Goal: Transaction & Acquisition: Book appointment/travel/reservation

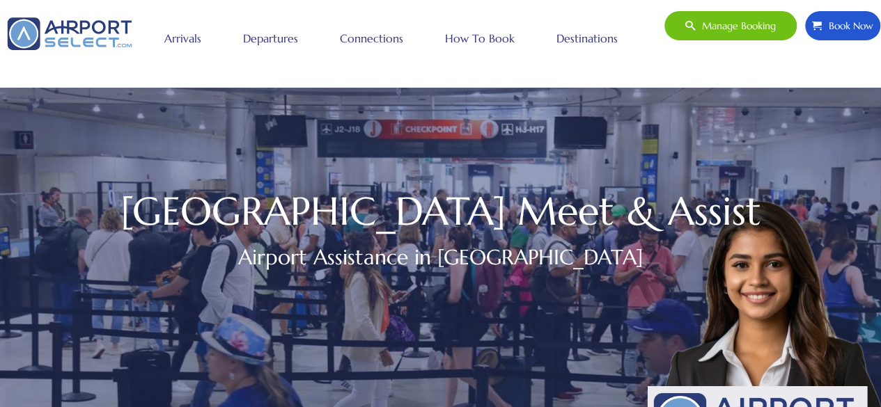
click at [556, 374] on div "[GEOGRAPHIC_DATA] Meet & Assist Airport Assistance in [GEOGRAPHIC_DATA]" at bounding box center [440, 244] width 881 height 488
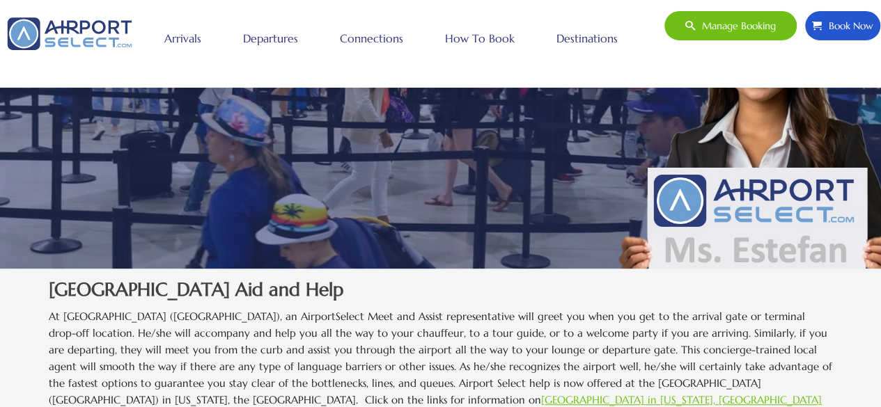
scroll to position [226, 0]
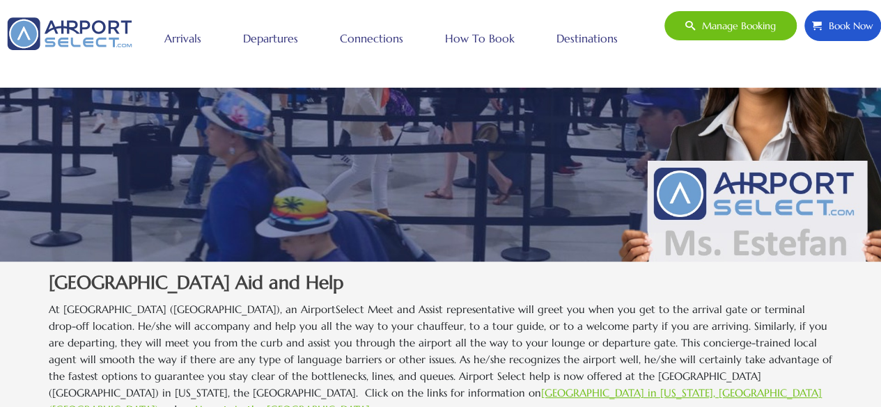
click at [855, 32] on span "Book Now" at bounding box center [848, 25] width 52 height 29
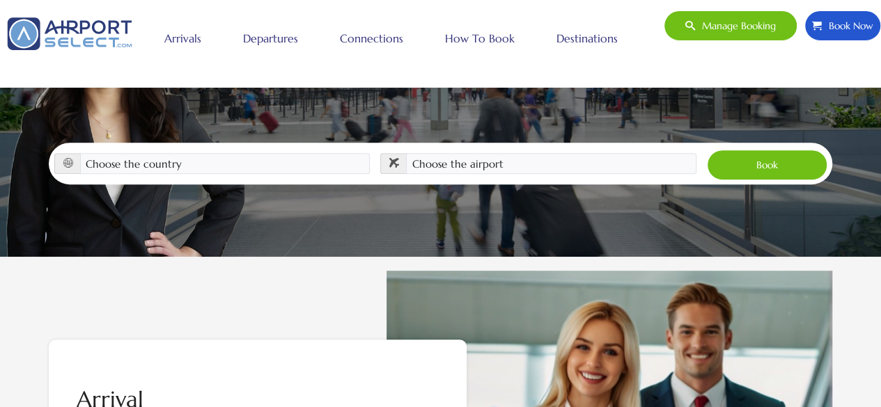
scroll to position [238, 0]
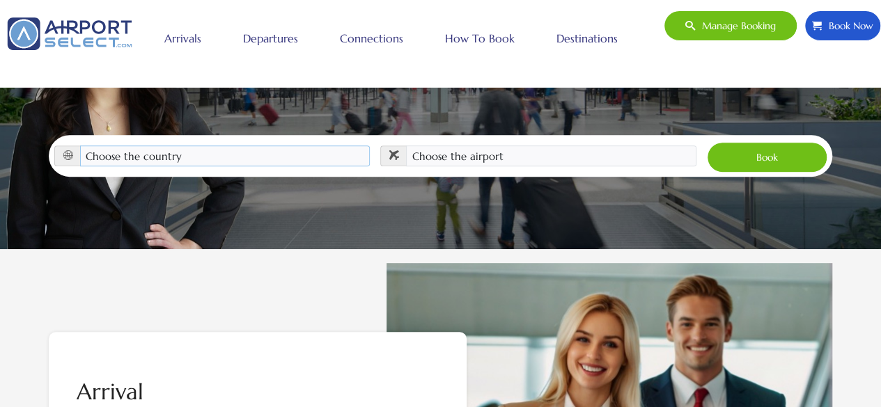
click at [289, 146] on select "Choose the country [GEOGRAPHIC_DATA] [GEOGRAPHIC_DATA] [GEOGRAPHIC_DATA] [GEOGR…" at bounding box center [225, 156] width 290 height 21
click at [248, 146] on select "Choose the country Albania Austria Bosnia and Herzegovina Canada China Croatia …" at bounding box center [225, 156] width 290 height 21
click at [80, 146] on select "Choose the country Albania Austria Bosnia and Herzegovina Canada China Croatia …" at bounding box center [225, 156] width 290 height 21
drag, startPoint x: 141, startPoint y: 120, endPoint x: 79, endPoint y: 130, distance: 62.1
click at [80, 146] on select "Choose the country Albania Austria Bosnia and Herzegovina Canada China Croatia …" at bounding box center [225, 156] width 290 height 21
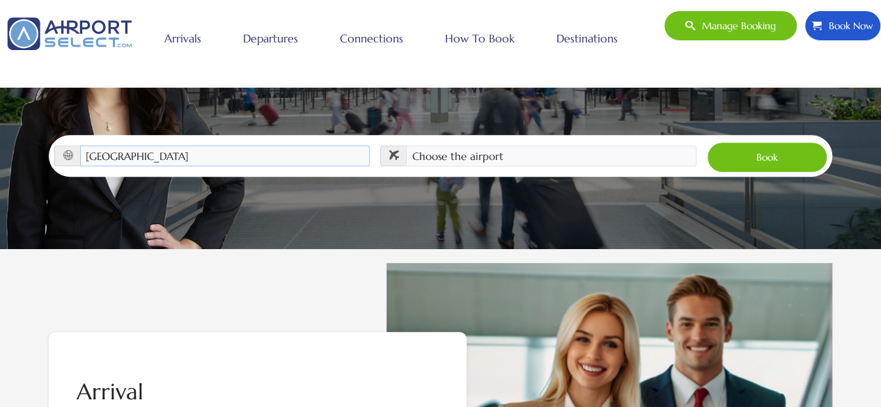
click at [80, 146] on select "Choose the country Albania Austria Bosnia and Herzegovina Canada China Croatia …" at bounding box center [225, 156] width 290 height 21
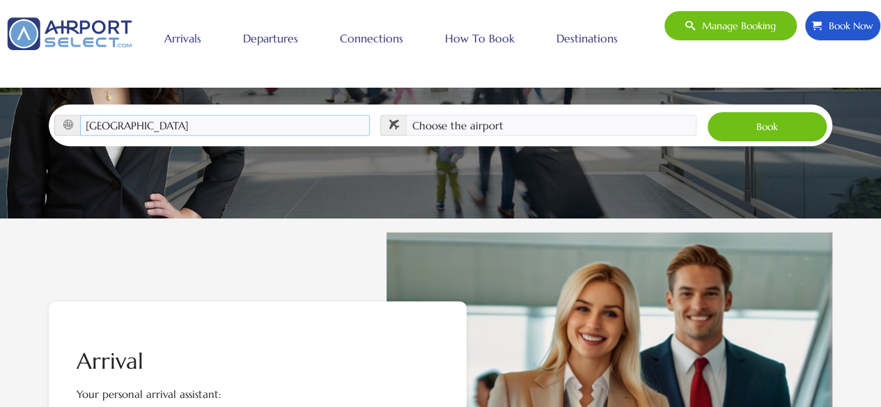
scroll to position [0, 0]
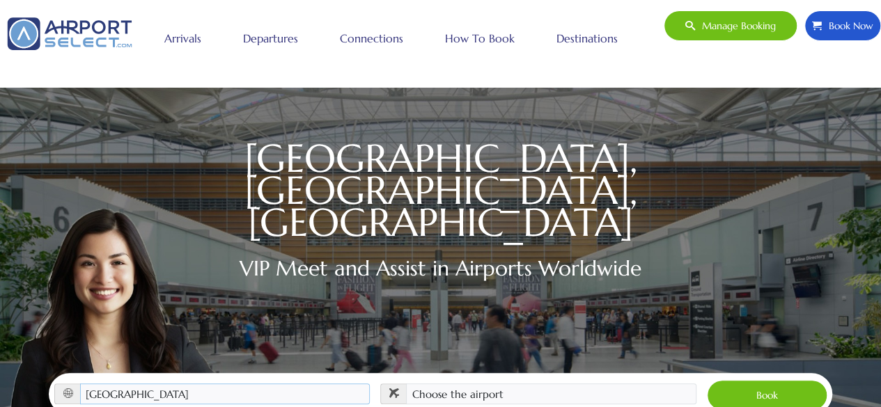
click at [203, 384] on select "Choose the country Albania Austria Bosnia and Herzegovina Canada China Croatia …" at bounding box center [225, 394] width 290 height 21
select select "USA"
click at [80, 384] on select "Choose the country Albania Austria Bosnia and Herzegovina Canada China Croatia …" at bounding box center [225, 394] width 290 height 21
click at [607, 384] on select "Choose the airport Albany Int'l Airport (ALB) Albuquerque Int Sunport (ABQ) Asp…" at bounding box center [551, 394] width 290 height 21
click at [576, 384] on select "Choose the airport Albany Int'l Airport (ALB) Albuquerque Int Sunport (ABQ) Asp…" at bounding box center [551, 394] width 290 height 21
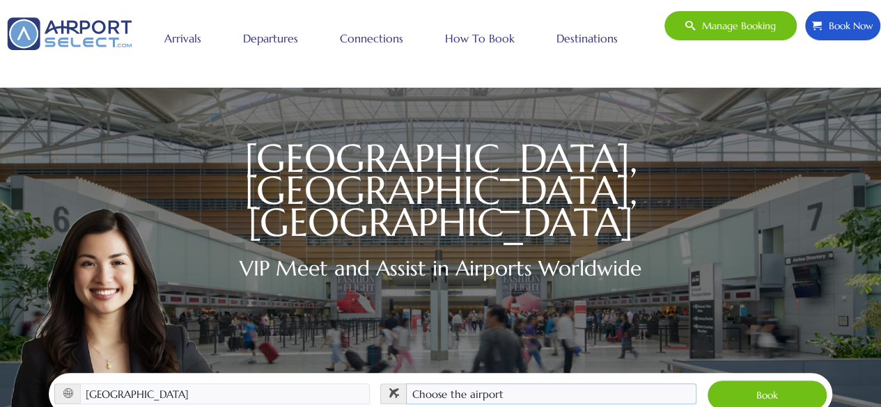
click at [581, 384] on select "Choose the airport Albany Int'l Airport (ALB) Albuquerque Int Sunport (ABQ) Asp…" at bounding box center [551, 394] width 290 height 21
select select "MIA"
click at [406, 384] on select "Choose the airport Albany Int'l Airport (ALB) Albuquerque Int Sunport (ABQ) Asp…" at bounding box center [551, 394] width 290 height 21
click at [781, 380] on button "Book" at bounding box center [767, 395] width 120 height 31
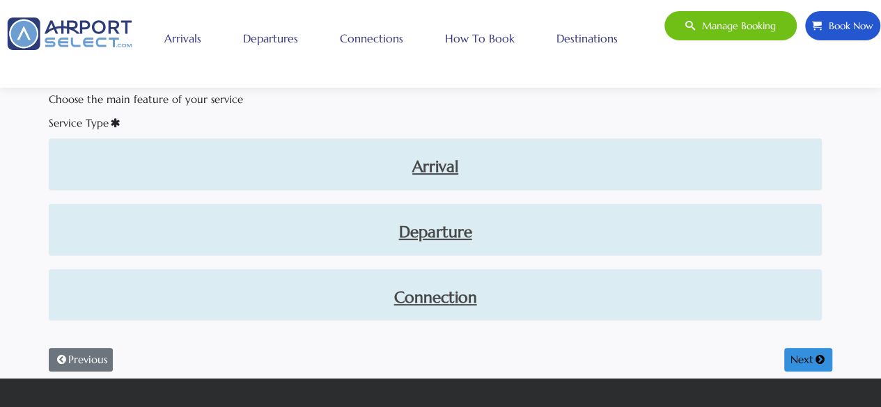
scroll to position [88, 0]
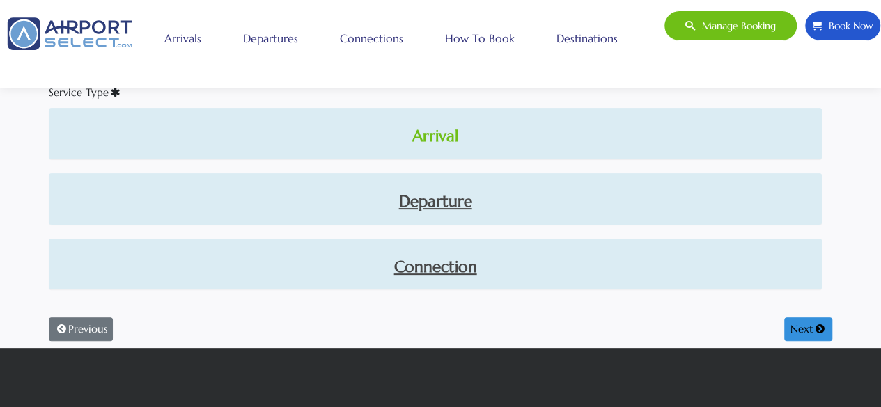
click at [447, 143] on link "Arrival" at bounding box center [435, 137] width 751 height 24
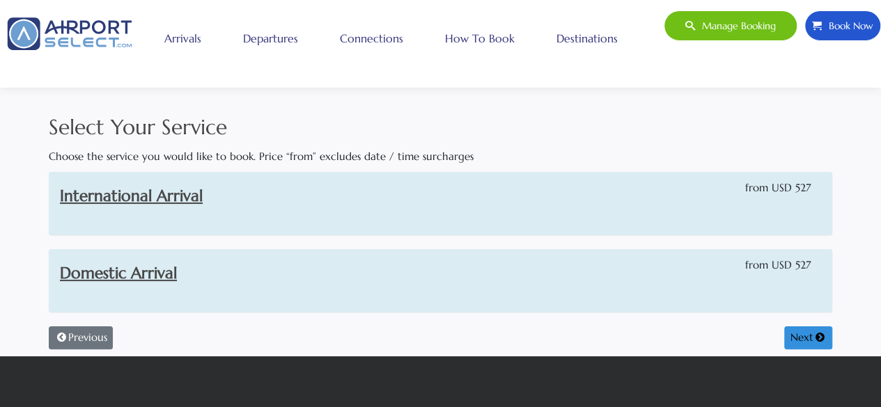
click at [794, 194] on span "from USD 527" at bounding box center [777, 188] width 65 height 17
click at [181, 202] on link "International Arrival" at bounding box center [131, 196] width 143 height 20
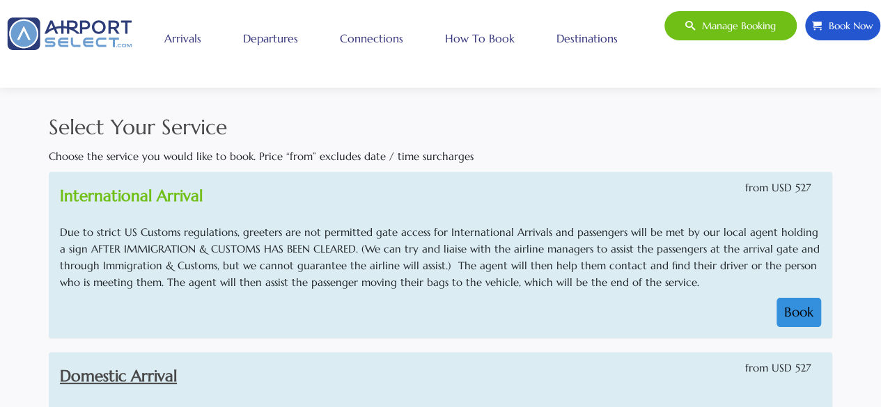
click at [171, 195] on link "International Arrival" at bounding box center [131, 196] width 143 height 20
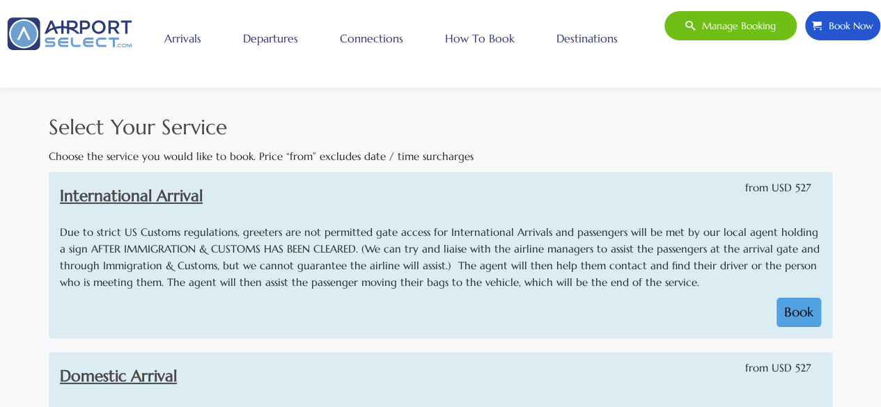
click at [812, 314] on button "Book" at bounding box center [799, 312] width 45 height 29
select select "1"
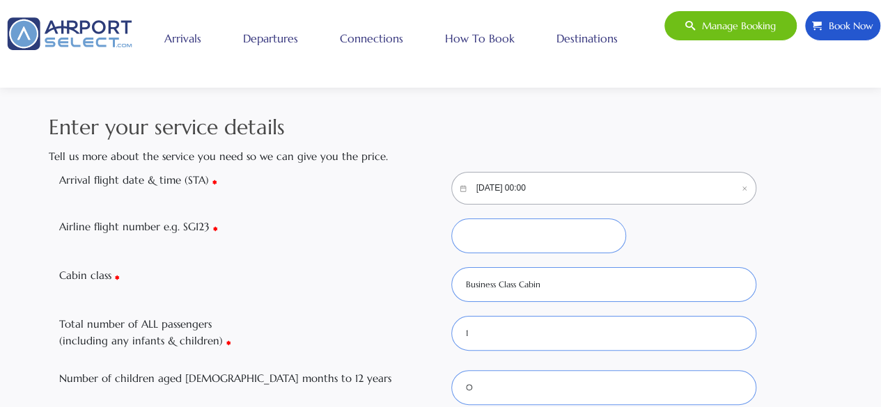
click at [648, 189] on input "10/09/2025, 00:00" at bounding box center [604, 188] width 306 height 33
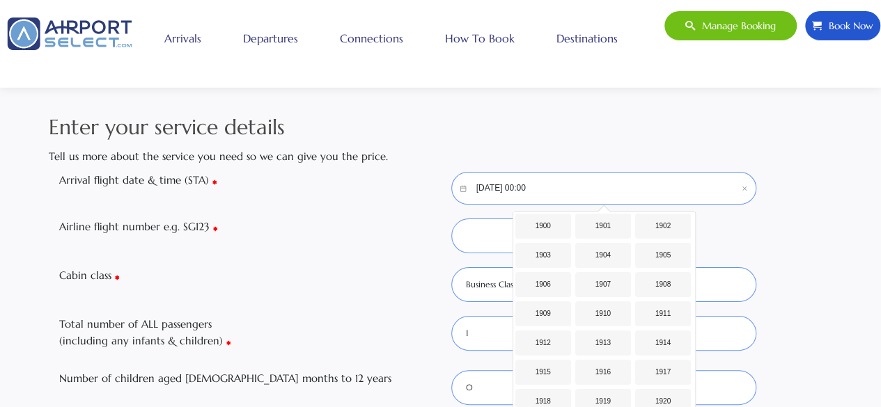
scroll to position [1104, 0]
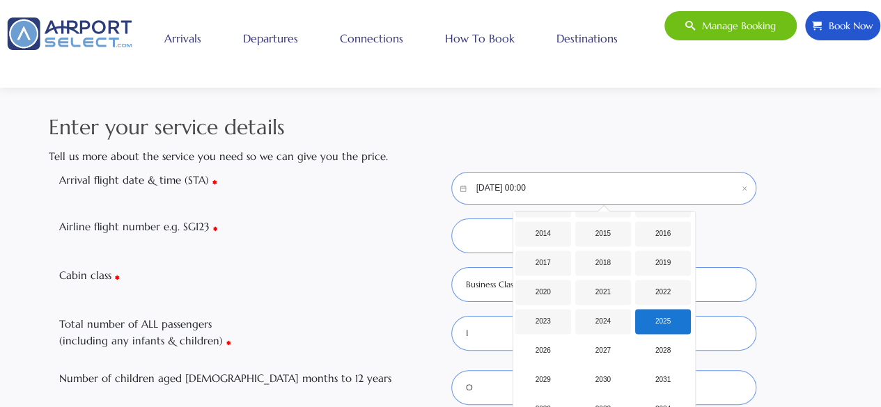
click at [603, 189] on input "10/09/2025, 00:00" at bounding box center [604, 188] width 306 height 33
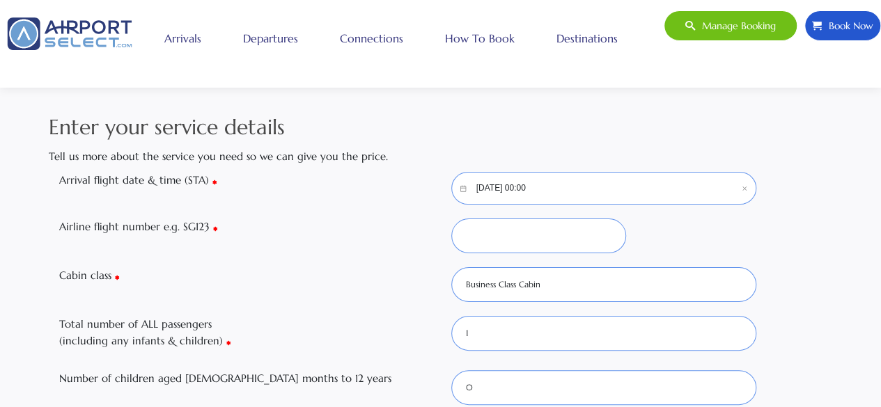
click at [621, 187] on input "10/09/2025, 00:00" at bounding box center [604, 188] width 306 height 33
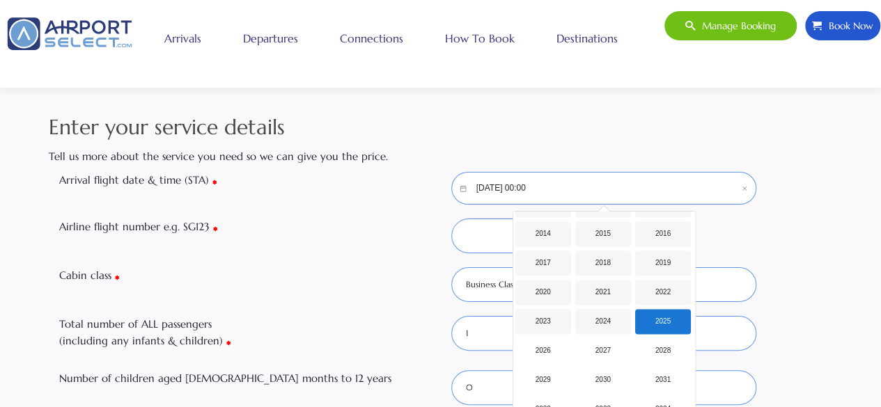
click at [661, 325] on div "2025" at bounding box center [663, 321] width 56 height 25
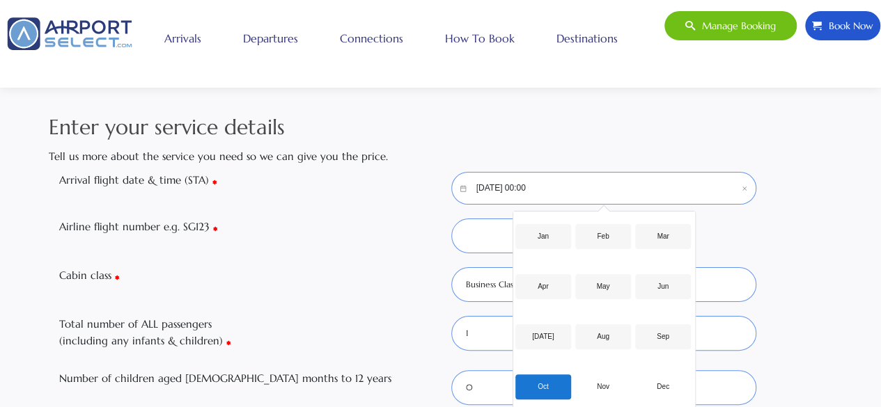
click at [553, 389] on div "Oct" at bounding box center [543, 387] width 56 height 25
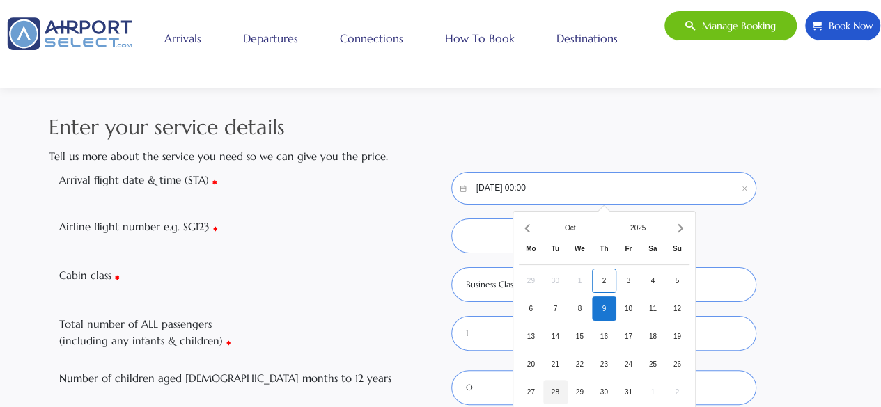
click at [549, 386] on div "28" at bounding box center [555, 392] width 24 height 24
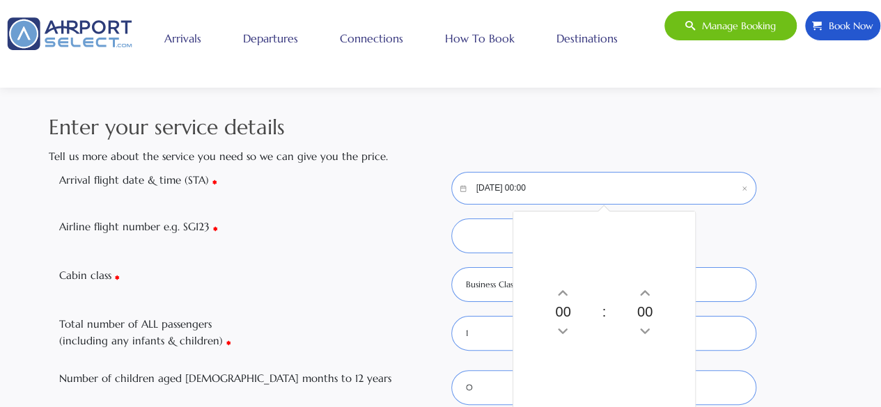
click at [569, 188] on input "10/09/2025, 00:00" at bounding box center [604, 188] width 306 height 33
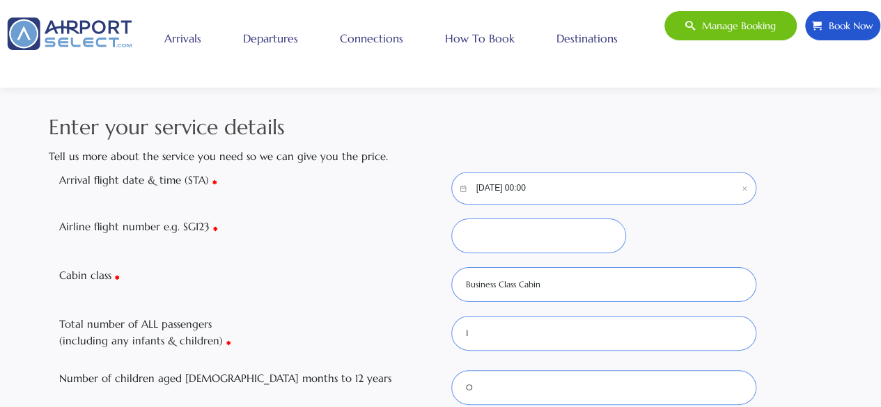
click at [492, 190] on input "10/09/2025, 00:00" at bounding box center [604, 188] width 306 height 33
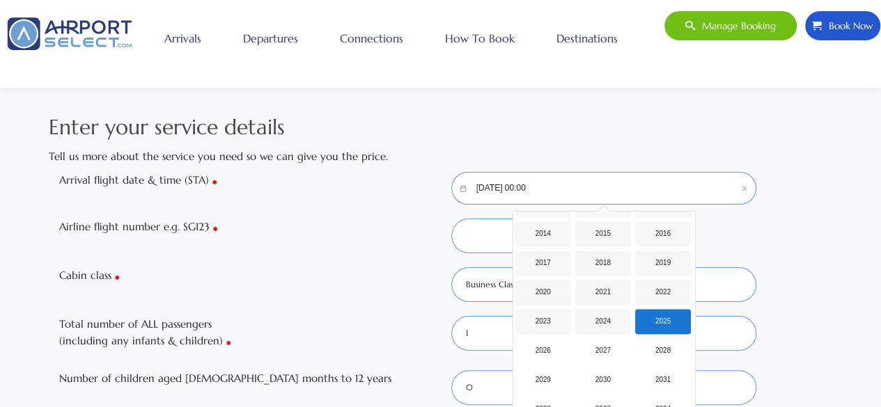
click at [560, 184] on input "10/09/2025, 00:00" at bounding box center [604, 188] width 306 height 33
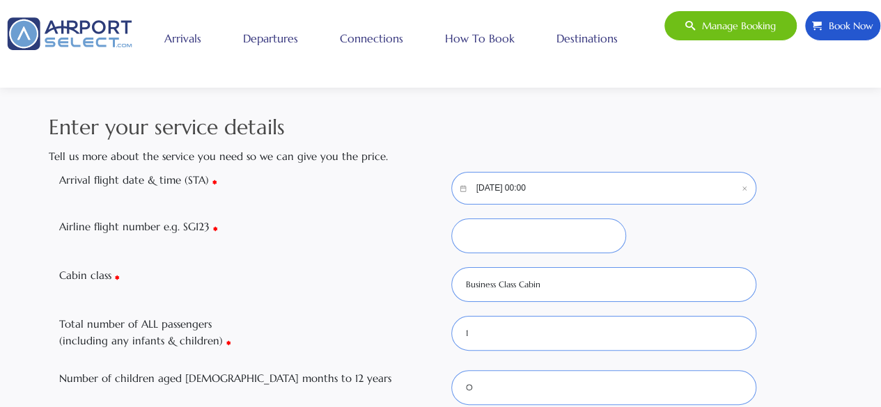
click at [744, 191] on icon "Clear value" at bounding box center [745, 188] width 24 height 15
type input "527"
click at [457, 195] on icon "Calendar icon" at bounding box center [463, 188] width 24 height 15
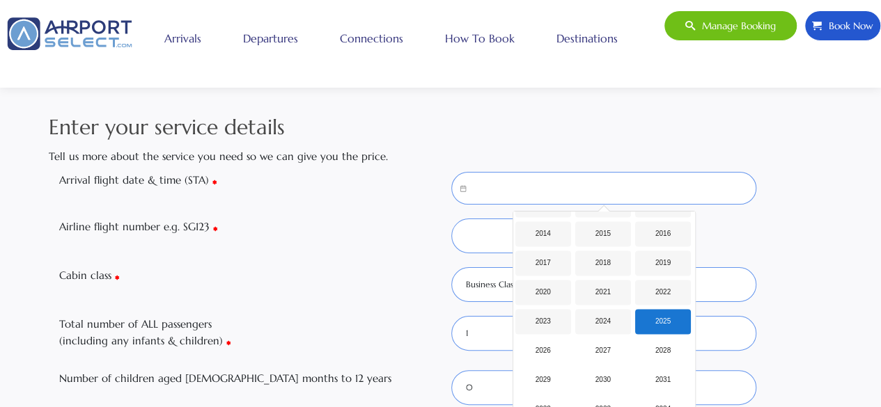
click at [669, 322] on div "2025" at bounding box center [663, 321] width 56 height 25
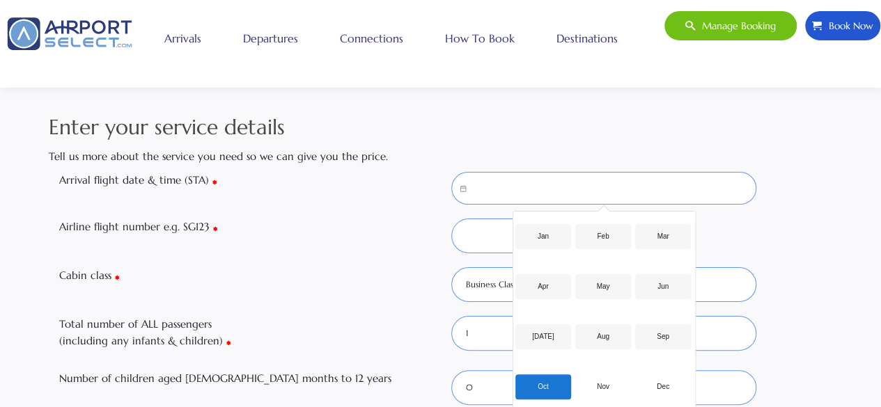
click at [547, 391] on div "Oct" at bounding box center [543, 387] width 56 height 25
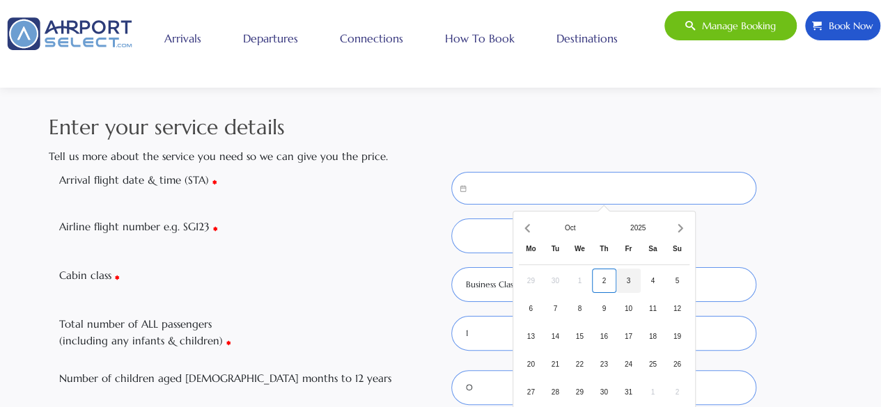
click at [628, 281] on div "3" at bounding box center [628, 281] width 24 height 24
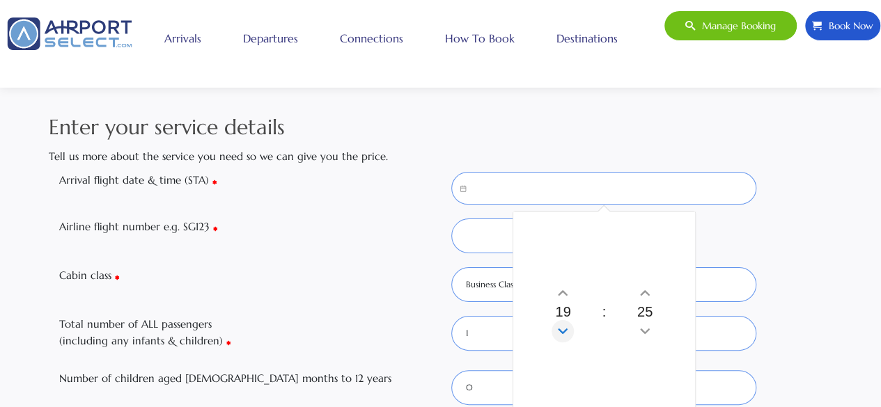
click at [565, 336] on icon "Decrement hours" at bounding box center [562, 331] width 15 height 22
click at [564, 337] on icon "Decrement hours" at bounding box center [562, 331] width 15 height 22
click at [563, 332] on icon "Decrement hours" at bounding box center [562, 331] width 15 height 22
click at [566, 334] on icon "Decrement hours" at bounding box center [562, 331] width 15 height 22
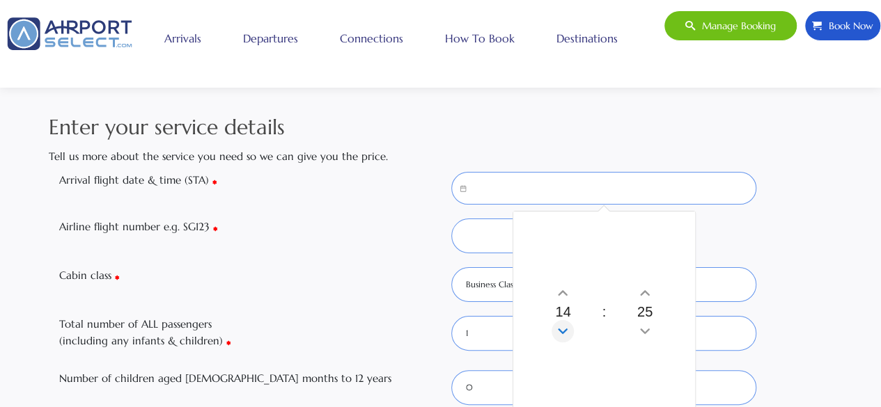
click at [565, 336] on icon "Decrement hours" at bounding box center [562, 331] width 15 height 22
click at [563, 336] on icon "Decrement hours" at bounding box center [562, 331] width 15 height 22
click at [562, 337] on icon "Decrement hours" at bounding box center [562, 331] width 15 height 22
click at [561, 291] on icon "Increment hours" at bounding box center [563, 292] width 9 height 5
click at [563, 286] on icon "Increment hours" at bounding box center [562, 293] width 15 height 22
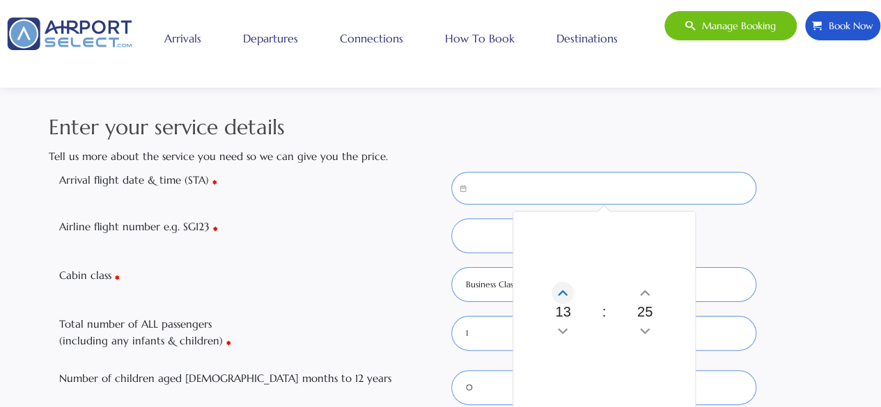
click at [561, 286] on icon "Increment hours" at bounding box center [562, 293] width 15 height 22
click at [646, 329] on icon "Decrement minutes" at bounding box center [644, 331] width 15 height 22
click at [646, 334] on icon "Decrement minutes" at bounding box center [644, 331] width 15 height 22
click at [644, 333] on icon "Decrement minutes" at bounding box center [645, 331] width 9 height 5
click at [646, 330] on icon "Decrement minutes" at bounding box center [644, 331] width 15 height 22
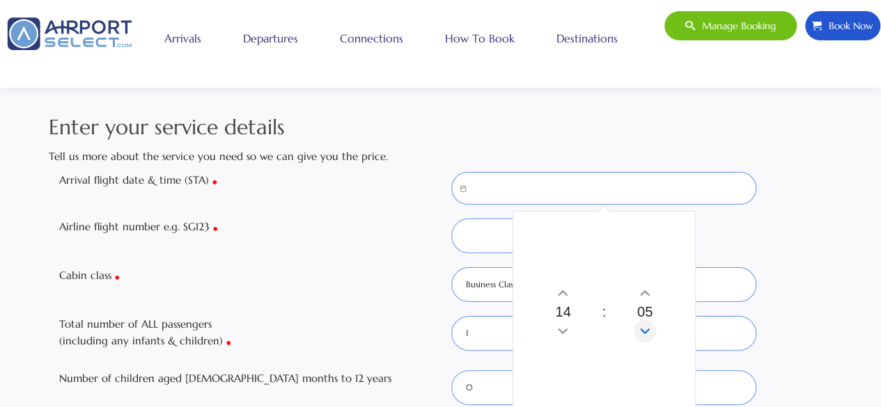
click at [646, 332] on icon "Decrement minutes" at bounding box center [645, 331] width 9 height 5
click at [775, 220] on div "Airline flight number e.g. SG123" at bounding box center [441, 236] width 784 height 35
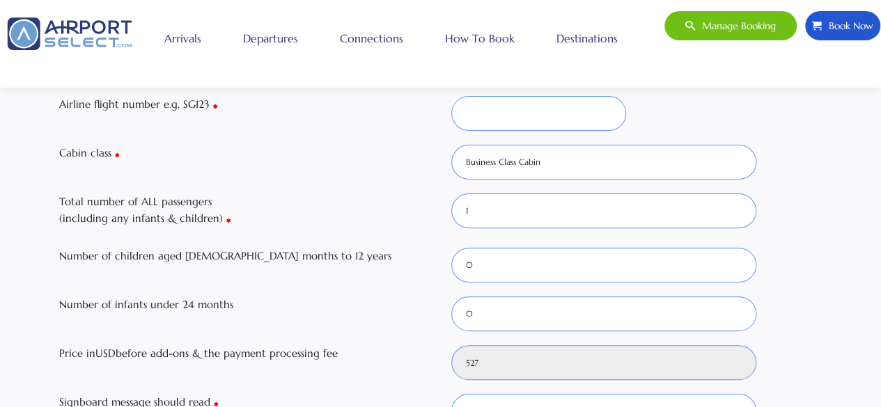
scroll to position [123, 0]
